Goal: Communication & Community: Connect with others

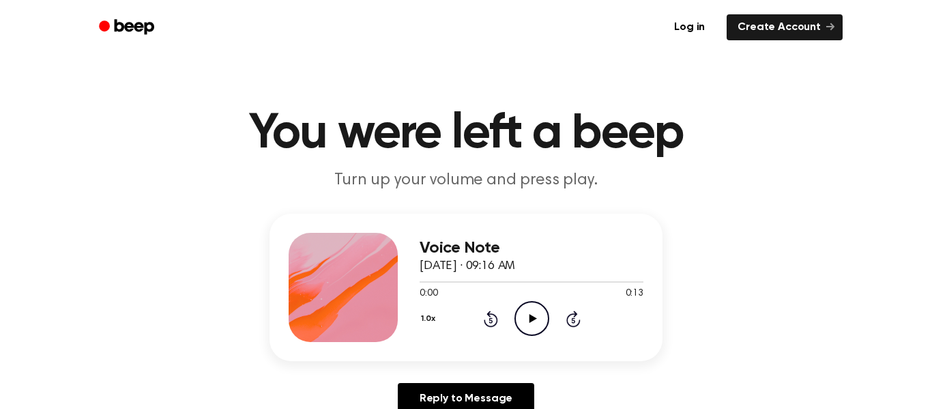
click at [537, 323] on icon "Play Audio" at bounding box center [532, 318] width 35 height 35
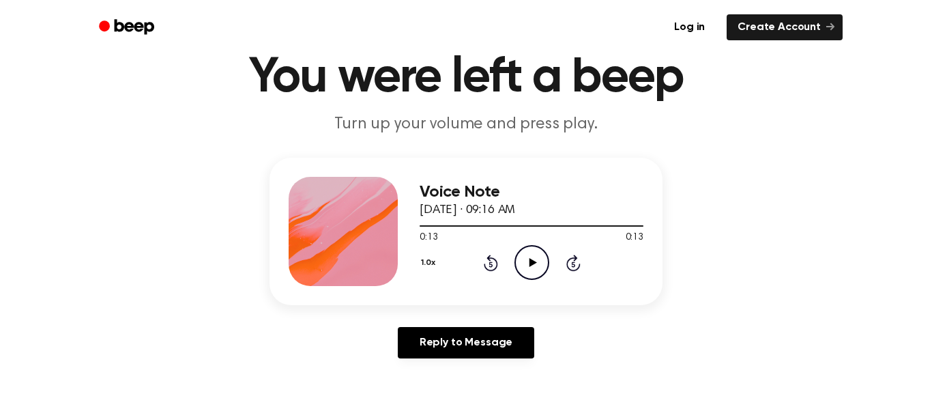
scroll to position [134, 0]
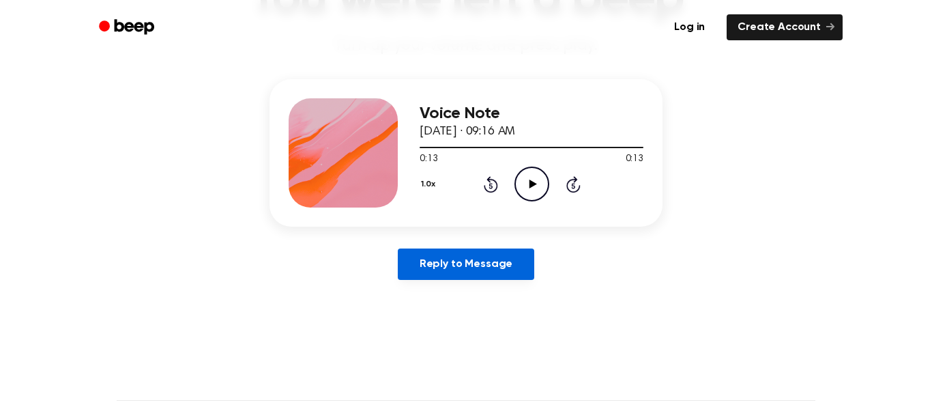
click at [513, 272] on link "Reply to Message" at bounding box center [466, 263] width 136 height 31
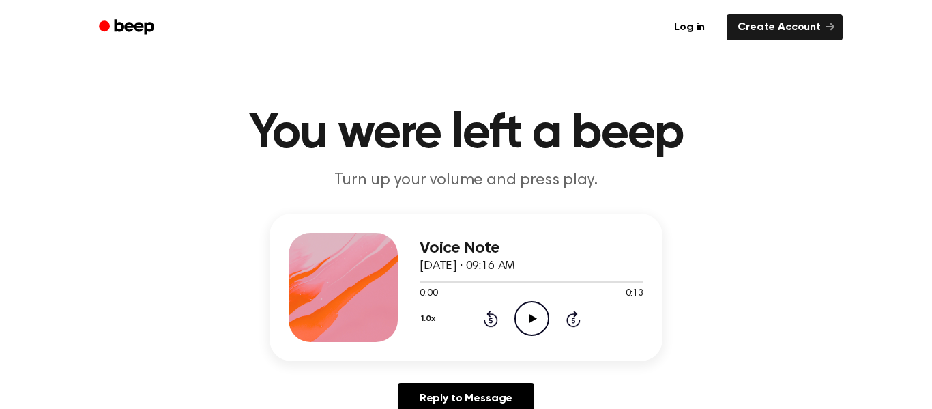
click at [527, 315] on icon "Play Audio" at bounding box center [532, 318] width 35 height 35
